Goal: Transaction & Acquisition: Purchase product/service

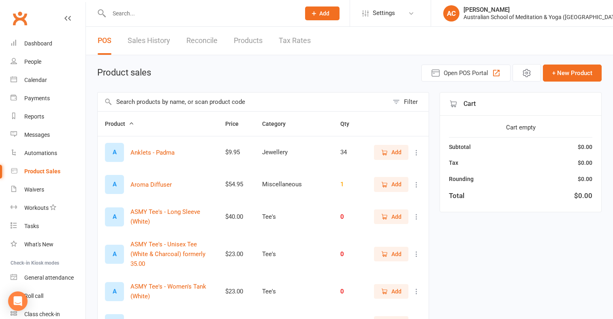
select select "100"
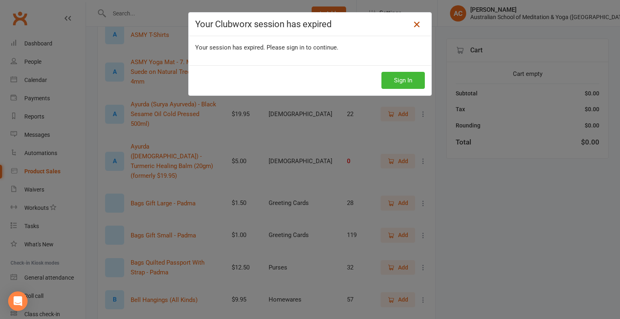
click at [414, 21] on icon at bounding box center [417, 24] width 10 height 10
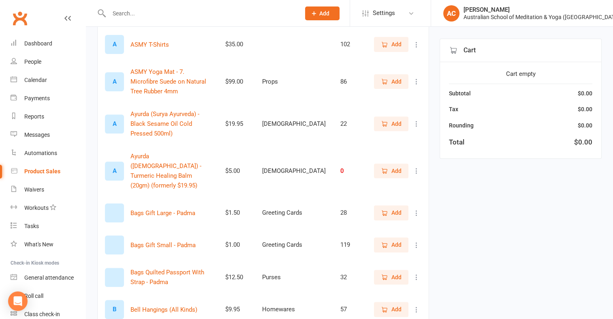
click at [119, 14] on input "text" at bounding box center [201, 13] width 188 height 11
type input "boo"
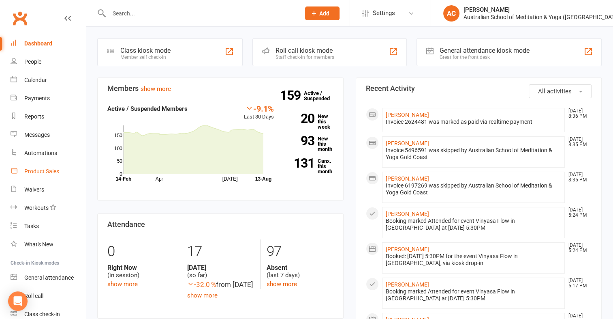
click at [60, 172] on link "Product Sales" at bounding box center [48, 171] width 75 height 18
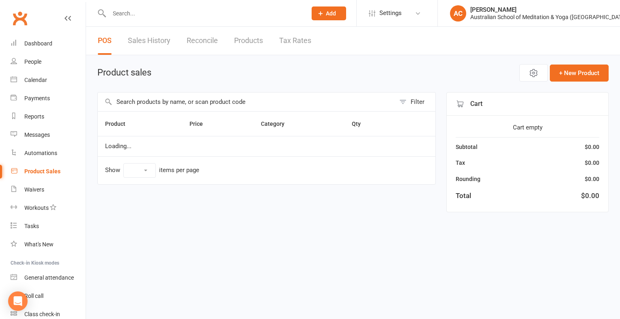
select select "100"
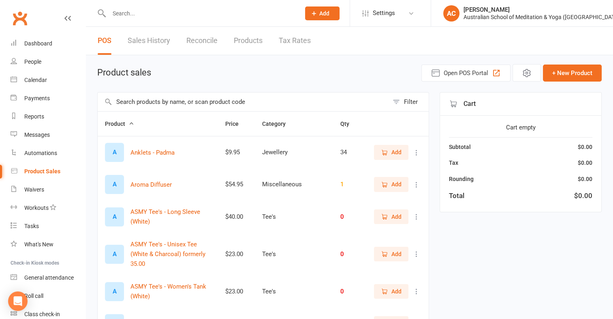
click at [172, 102] on input "text" at bounding box center [243, 101] width 291 height 19
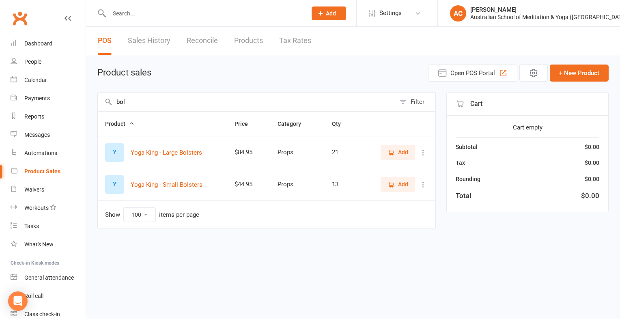
type input "bol"
click at [399, 154] on span "Add" at bounding box center [403, 152] width 10 height 9
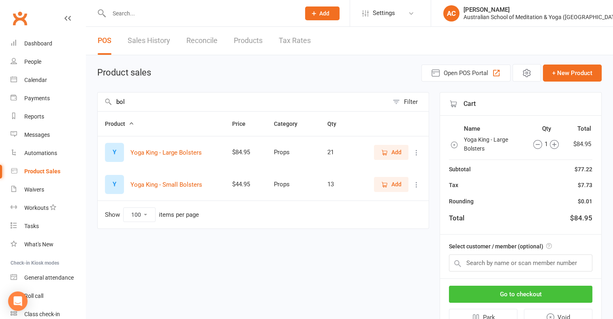
click at [523, 292] on button "Go to checkout" at bounding box center [521, 293] width 144 height 17
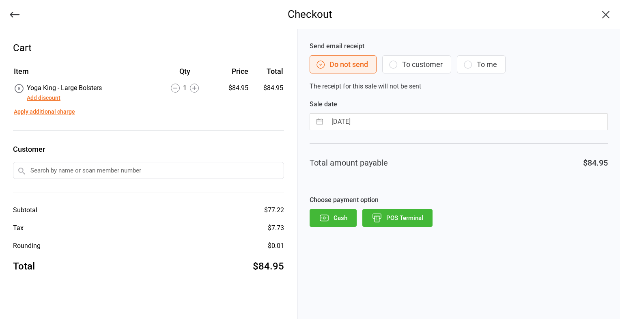
click at [425, 219] on button "POS Terminal" at bounding box center [397, 218] width 70 height 18
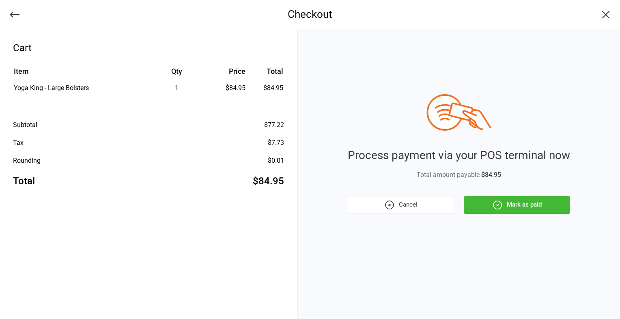
click at [527, 201] on button "Mark as paid" at bounding box center [516, 205] width 106 height 18
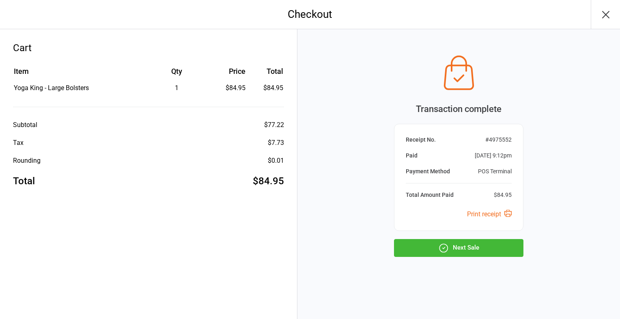
click at [480, 244] on button "Next Sale" at bounding box center [458, 248] width 129 height 18
click at [607, 13] on icon "button" at bounding box center [605, 14] width 13 height 13
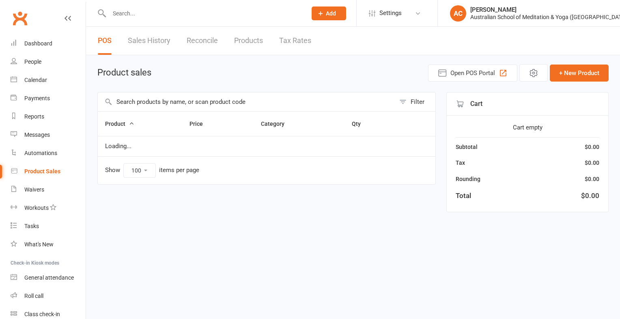
select select "100"
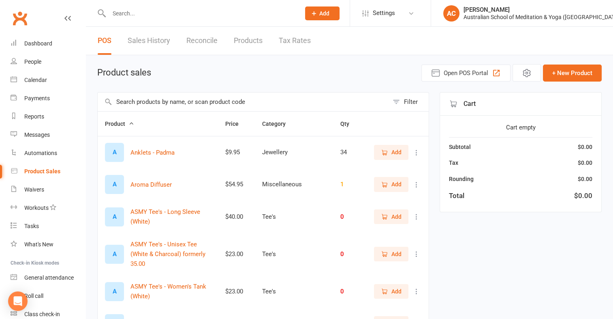
click at [143, 101] on input "text" at bounding box center [243, 101] width 291 height 19
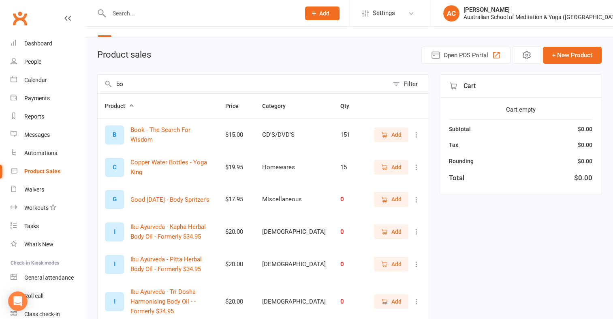
scroll to position [18, 0]
type input "b"
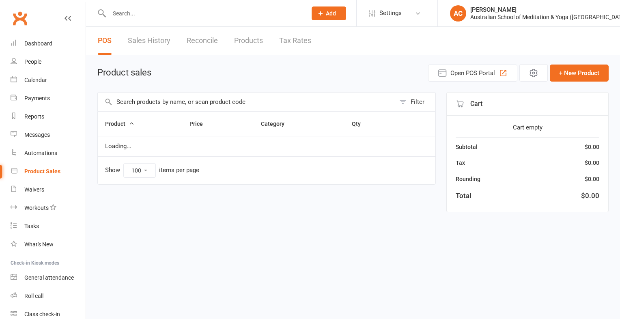
select select "100"
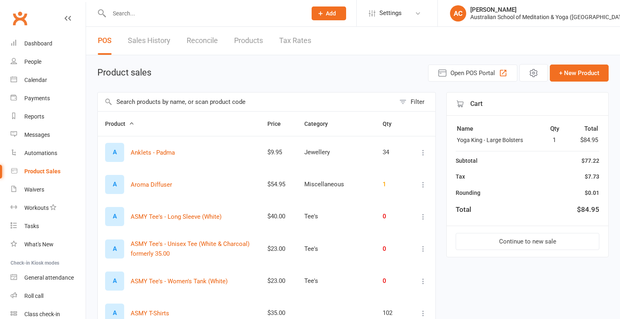
select select "100"
